Goal: Information Seeking & Learning: Learn about a topic

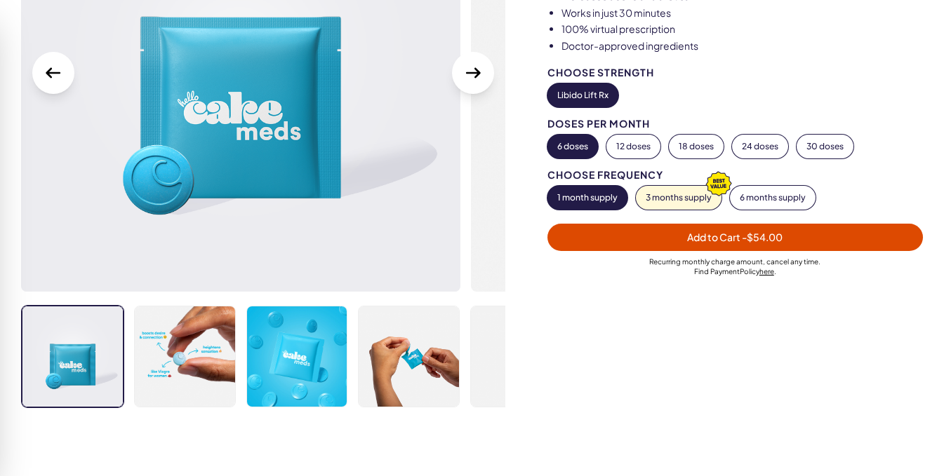
scroll to position [281, 0]
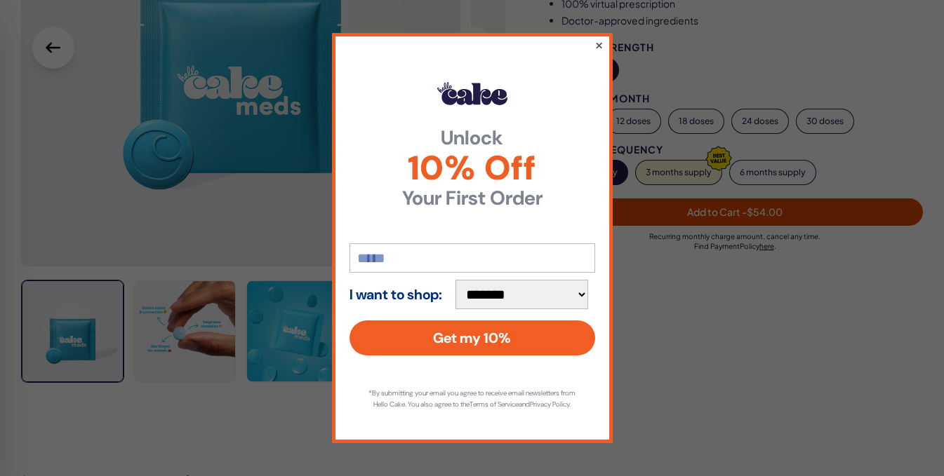
click at [598, 38] on button "×" at bounding box center [598, 44] width 9 height 17
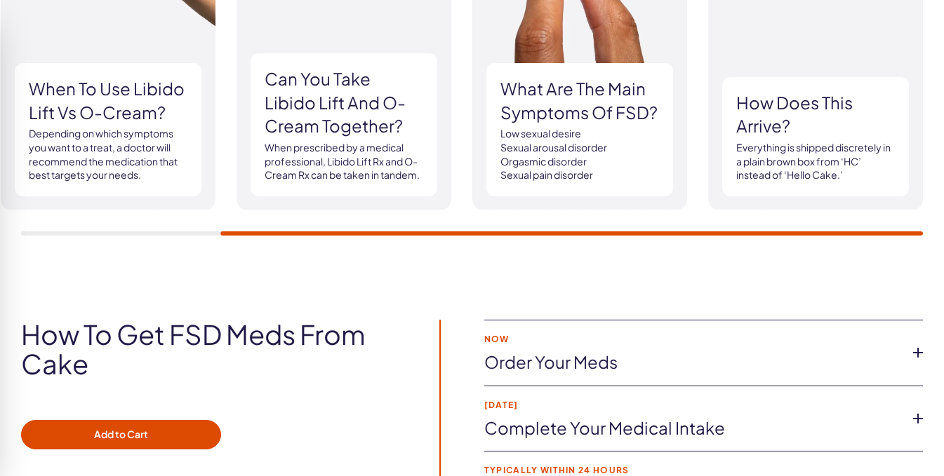
scroll to position [2245, 0]
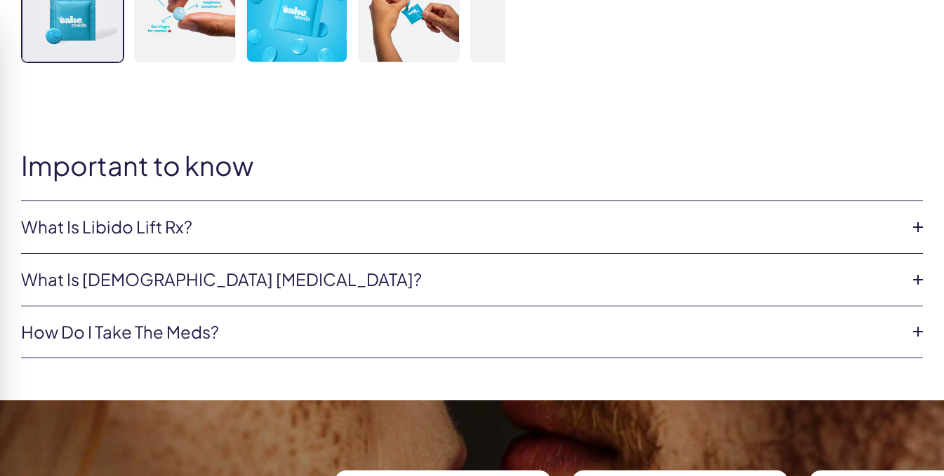
scroll to position [631, 0]
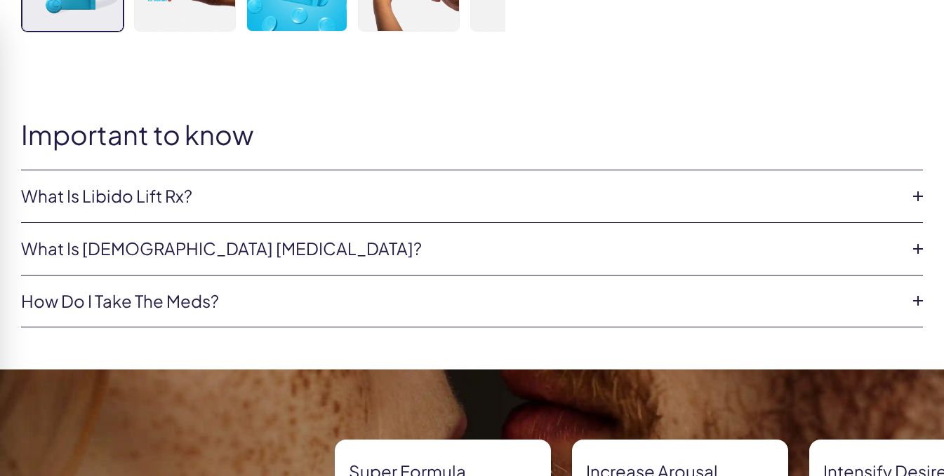
click at [198, 252] on link "What is [DEMOGRAPHIC_DATA] [MEDICAL_DATA]?" at bounding box center [460, 249] width 879 height 24
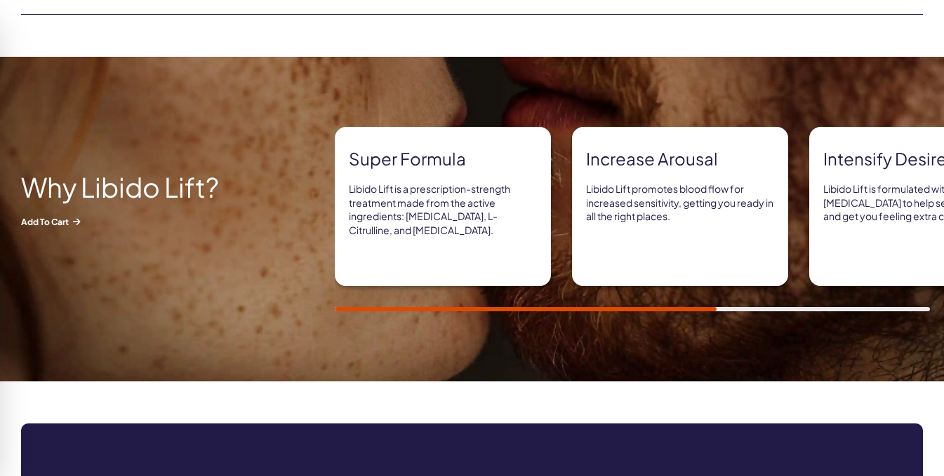
scroll to position [772, 0]
